Goal: Use online tool/utility

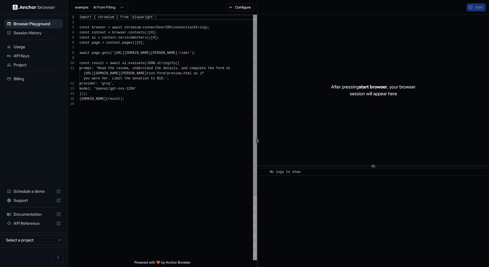
scroll to position [51, 0]
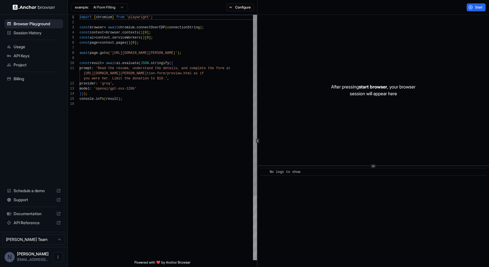
scroll to position [46, 0]
click at [131, 63] on div "import { chromium } from 'playwright' ; const browser = await chromium . connec…" at bounding box center [169, 181] width 178 height 332
click at [166, 61] on div "import { chromium } from 'playwright' ; const browser = await chromium . connec…" at bounding box center [169, 181] width 178 height 332
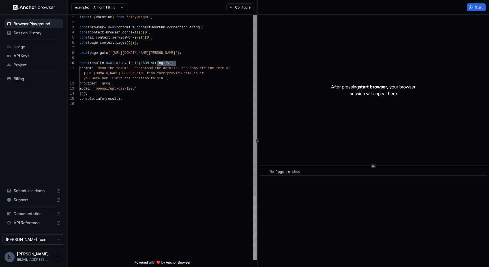
type textarea "**********"
click at [143, 68] on div "import { chromium } from 'playwright' ; const browser = await chromium . connec…" at bounding box center [169, 181] width 178 height 332
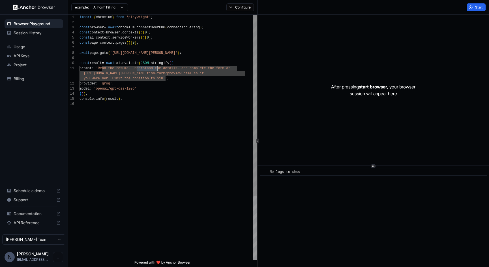
click at [202, 66] on div "import { chromium } from 'playwright' ; const browser = await chromium . connec…" at bounding box center [169, 181] width 178 height 332
click at [231, 7] on button "Configure" at bounding box center [240, 7] width 27 height 8
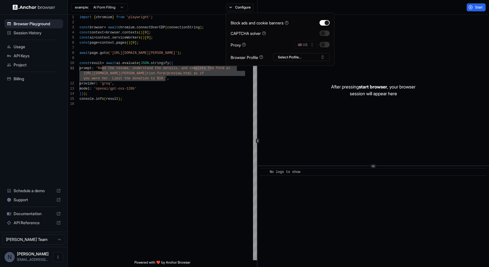
click at [303, 42] on div "🇺🇸 US" at bounding box center [312, 45] width 35 height 8
click at [289, 55] on button "Select Profile..." at bounding box center [301, 57] width 57 height 8
click at [234, 92] on div "import { chromium } from 'playwright' ; const browser = await chromium . connec…" at bounding box center [169, 181] width 178 height 332
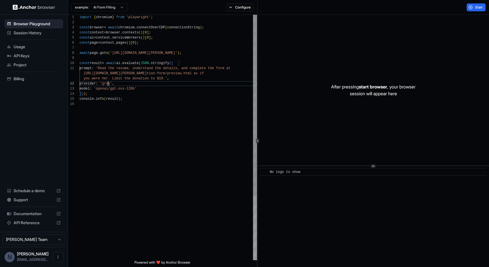
scroll to position [15, 0]
click at [108, 83] on div "import { chromium } from 'playwright' ; const browser = await chromium . connec…" at bounding box center [169, 181] width 178 height 332
click at [125, 88] on div "import { chromium } from 'playwright' ; const browser = await chromium . connec…" at bounding box center [169, 181] width 178 height 332
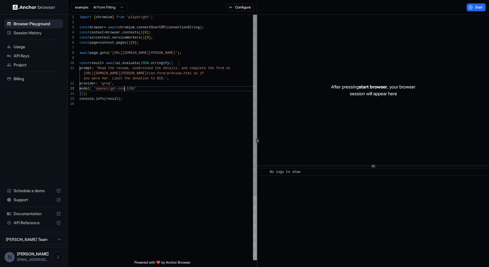
click at [125, 88] on div "import { chromium } from 'playwright' ; const browser = await chromium . connec…" at bounding box center [169, 181] width 178 height 332
click at [134, 88] on div "import { chromium } from 'playwright' ; const browser = await chromium . connec…" at bounding box center [169, 181] width 178 height 332
click at [91, 84] on div "import { chromium } from 'playwright' ; const browser = await chromium . connec…" at bounding box center [169, 181] width 178 height 332
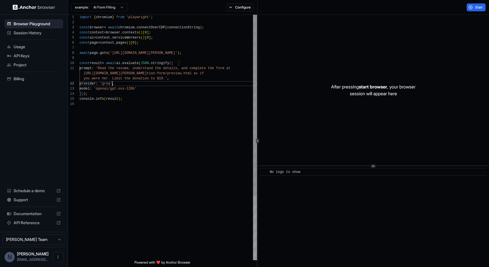
click at [111, 83] on div "import { chromium } from 'playwright' ; const browser = await chromium . connec…" at bounding box center [169, 181] width 178 height 332
click at [90, 87] on div "import { chromium } from 'playwright' ; const browser = await chromium . connec…" at bounding box center [169, 181] width 178 height 332
